Goal: Information Seeking & Learning: Learn about a topic

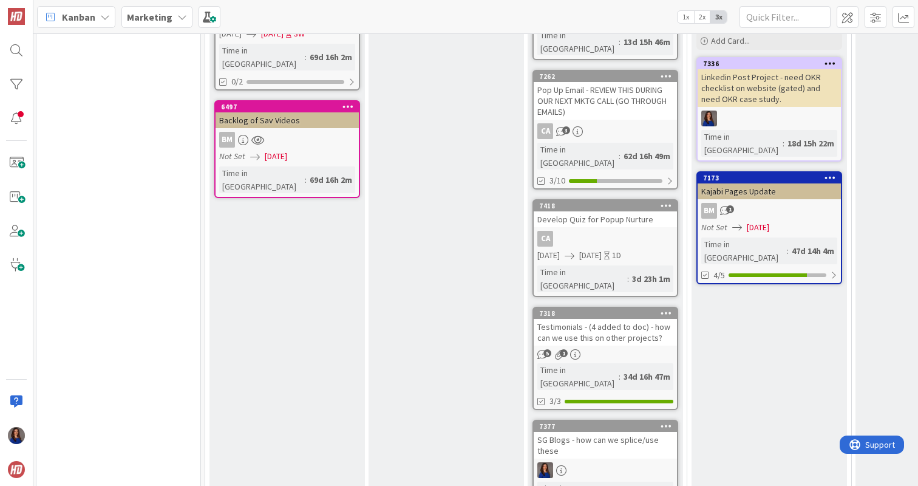
scroll to position [394, 2]
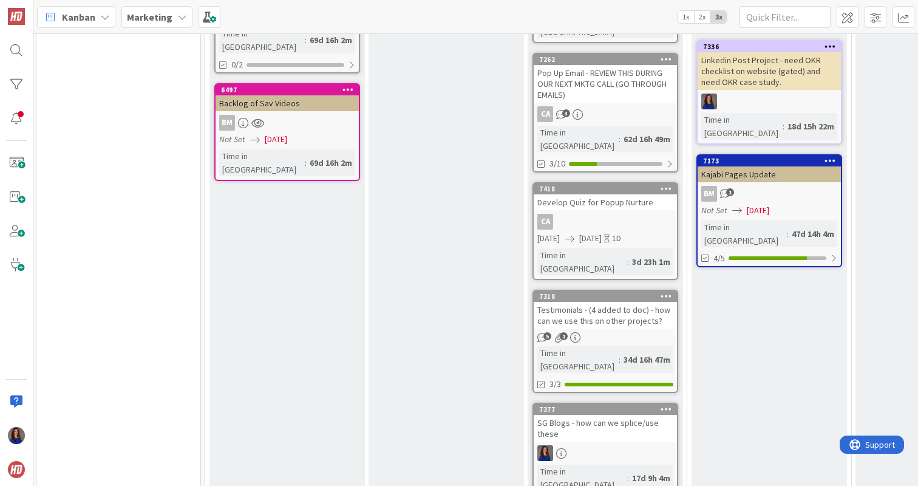
click at [620, 415] on div "SG Blogs - how can we splice/use these" at bounding box center [605, 428] width 143 height 27
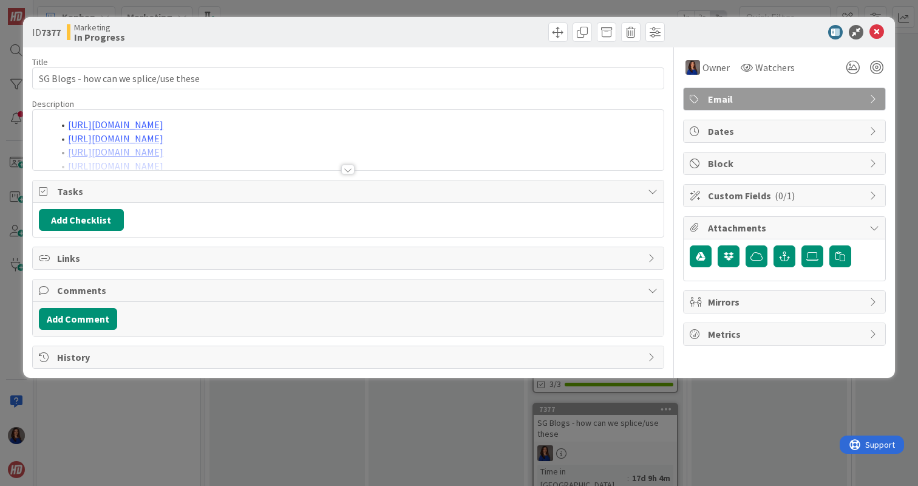
click at [345, 169] on div at bounding box center [347, 169] width 13 height 10
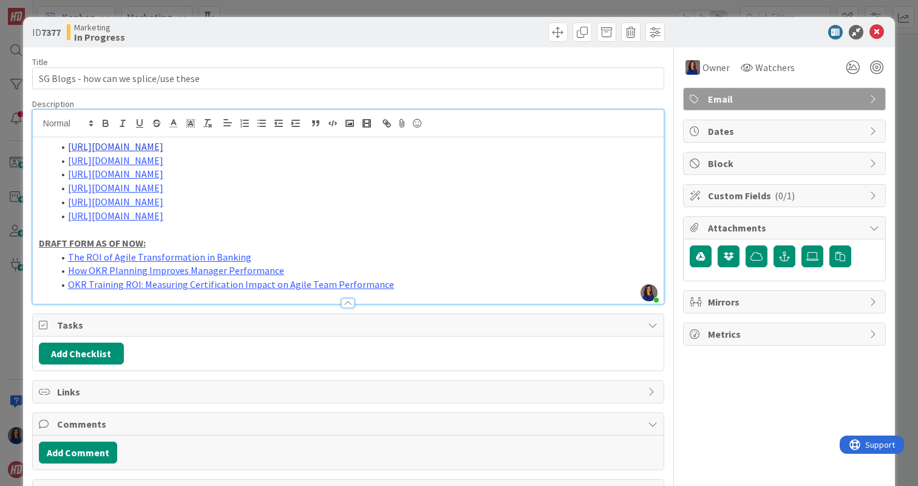
click at [106, 145] on link "[URL][DOMAIN_NAME]" at bounding box center [115, 146] width 95 height 12
click at [236, 170] on link "[URL][DOMAIN_NAME]" at bounding box center [221, 170] width 83 height 16
click at [109, 161] on link "[URL][DOMAIN_NAME]" at bounding box center [115, 160] width 95 height 12
click at [249, 182] on link "[URL][DOMAIN_NAME]" at bounding box center [249, 183] width 83 height 16
click at [101, 170] on link "[URL][DOMAIN_NAME]" at bounding box center [115, 174] width 95 height 12
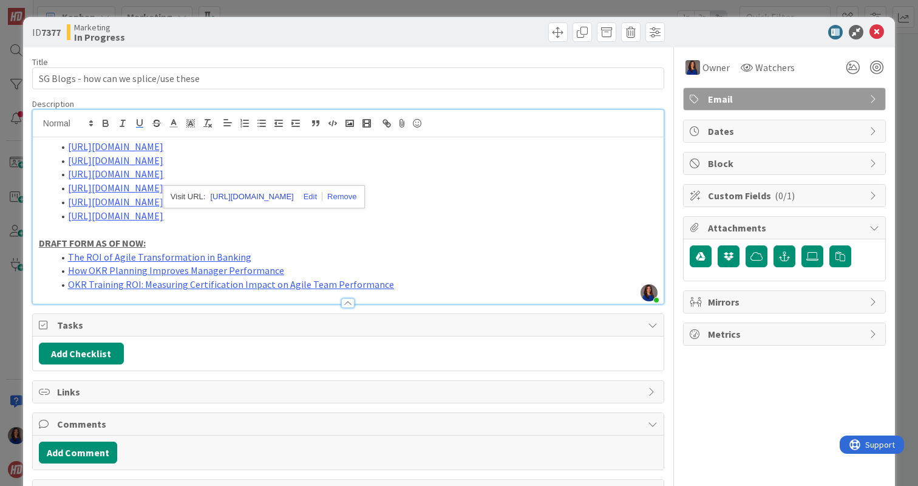
click at [233, 199] on link "[URL][DOMAIN_NAME]" at bounding box center [251, 197] width 83 height 16
